Goal: Transaction & Acquisition: Purchase product/service

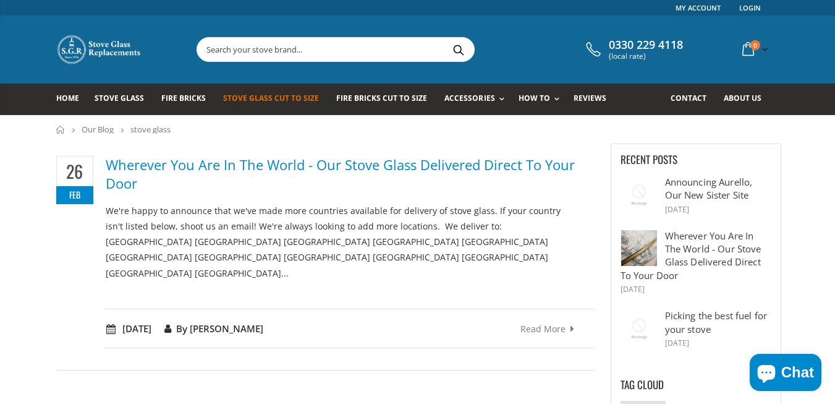
click at [269, 95] on span "Stove Glass Cut To Size" at bounding box center [271, 98] width 96 height 11
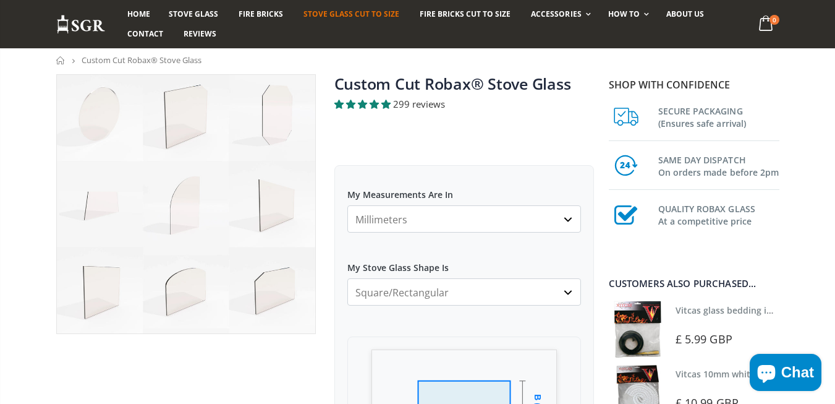
scroll to position [124, 0]
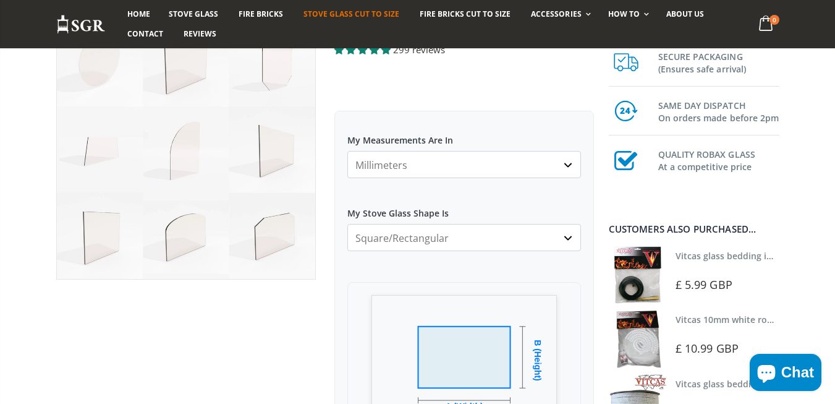
click at [567, 162] on select "Millimeters Centimeters Inches" at bounding box center [464, 164] width 234 height 27
click at [347, 151] on select "Millimeters Centimeters Inches" at bounding box center [464, 164] width 234 height 27
click at [565, 234] on select "Square/Rectangular Arched Half Arch Both Top Corners Cut Single Corner Cut All …" at bounding box center [464, 237] width 234 height 27
click at [347, 224] on select "Square/Rectangular Arched Half Arch Both Top Corners Cut Single Corner Cut All …" at bounding box center [464, 237] width 234 height 27
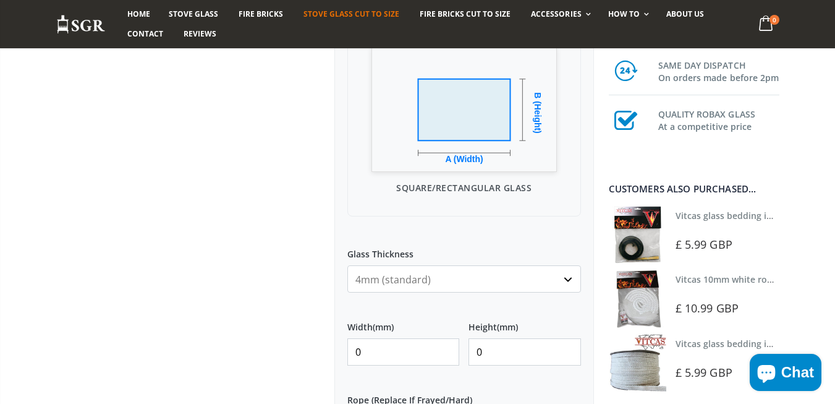
scroll to position [433, 0]
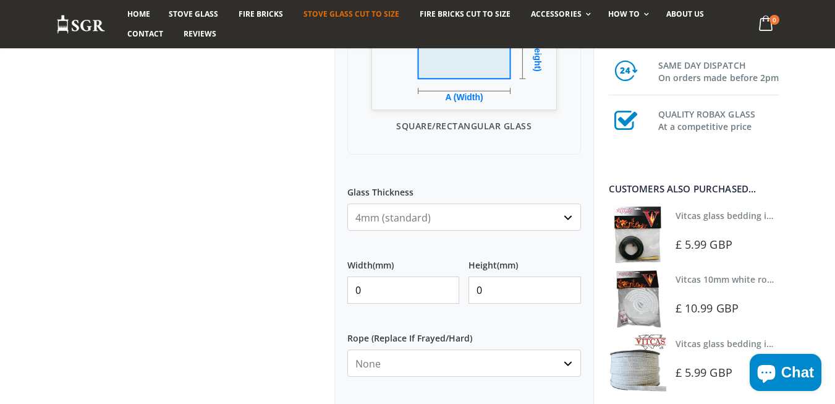
click at [567, 214] on select "4mm (standard) 5mm (gas fires with baffled flue) 3mm (For Use In Stoves With Th…" at bounding box center [464, 216] width 234 height 27
click at [276, 198] on div at bounding box center [186, 172] width 278 height 922
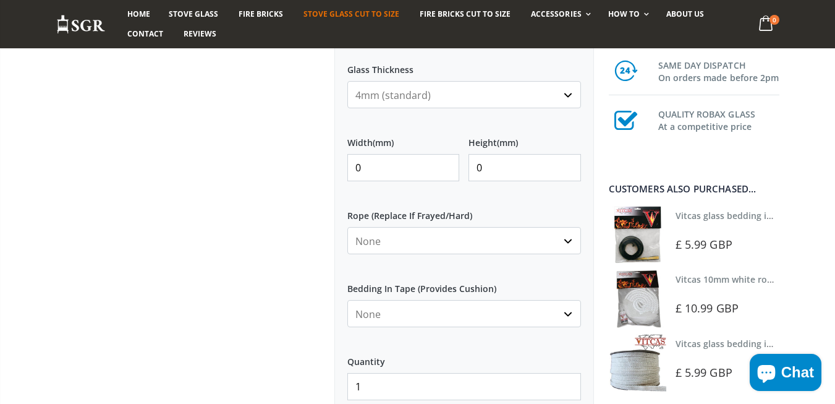
scroll to position [556, 0]
click at [446, 158] on input "1" at bounding box center [403, 166] width 112 height 27
click at [446, 158] on input "2" at bounding box center [403, 166] width 112 height 27
type input "270"
click at [567, 159] on input "1" at bounding box center [524, 166] width 112 height 27
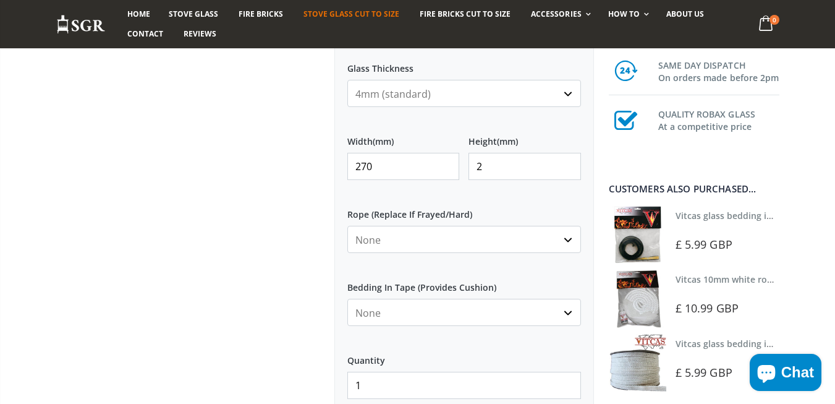
click at [567, 159] on input "2" at bounding box center [524, 166] width 112 height 27
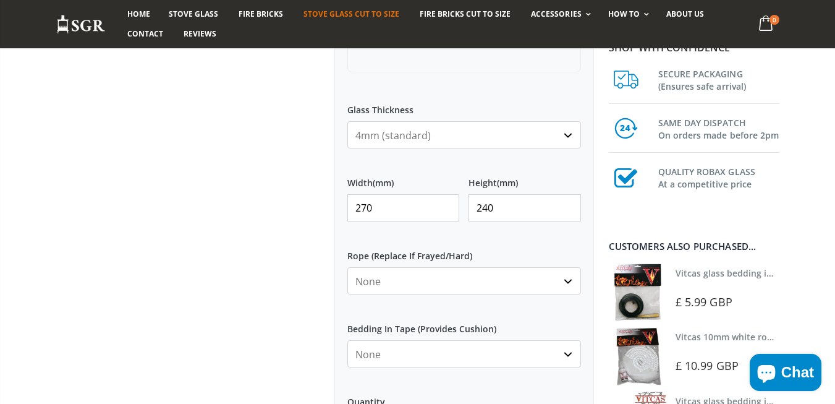
scroll to position [494, 0]
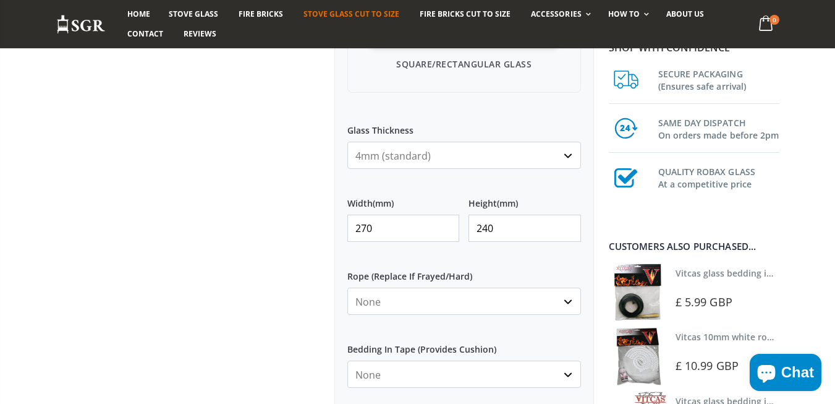
type input "240"
click at [567, 154] on select "4mm (standard) 5mm (gas fires with baffled flue) 3mm (For Use In Stoves With Th…" at bounding box center [464, 155] width 234 height 27
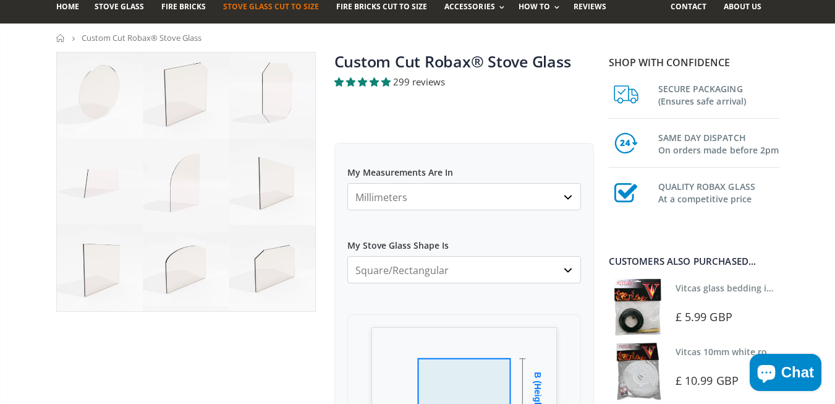
scroll to position [0, 0]
